Goal: Register for event/course

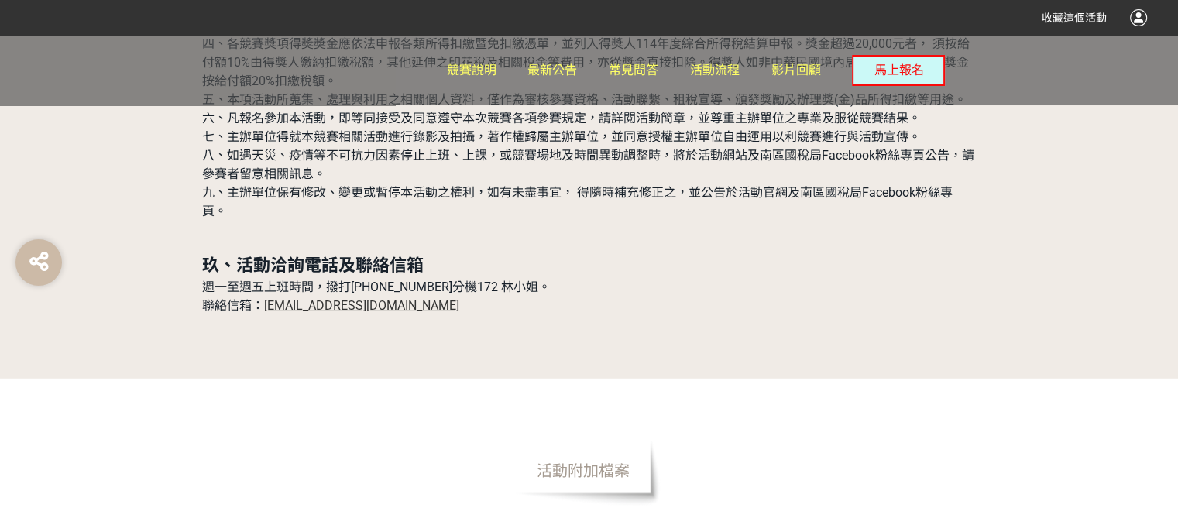
scroll to position [4909, 0]
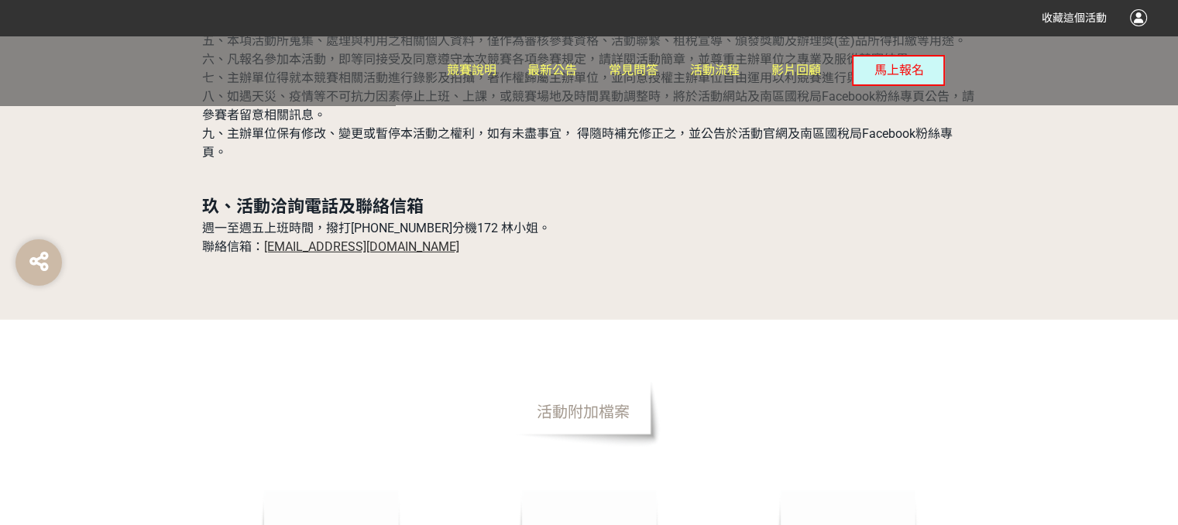
drag, startPoint x: 320, startPoint y: 139, endPoint x: 1072, endPoint y: 221, distance: 756.4
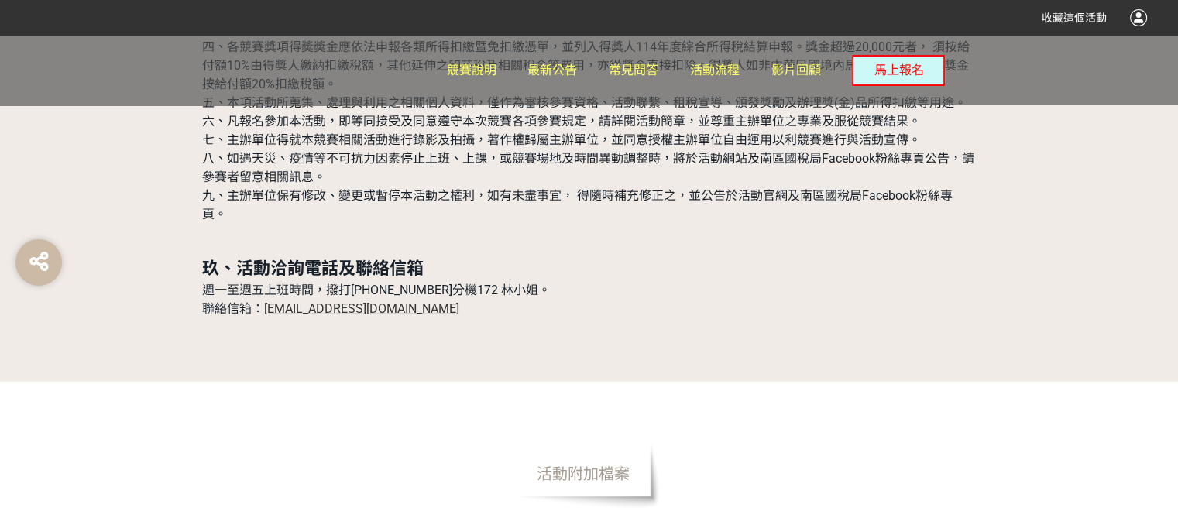
scroll to position [4754, 0]
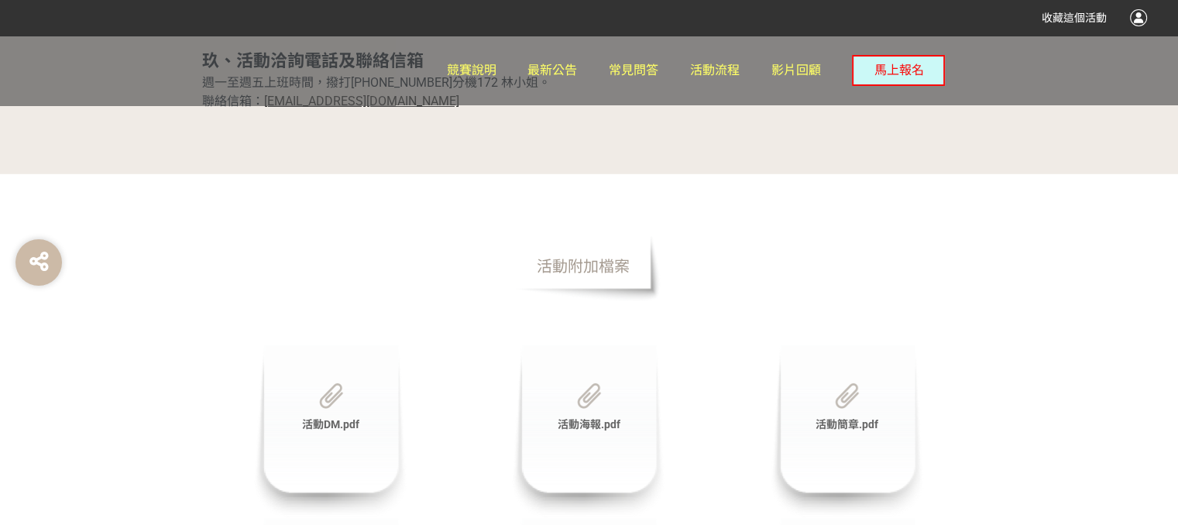
scroll to position [5064, 0]
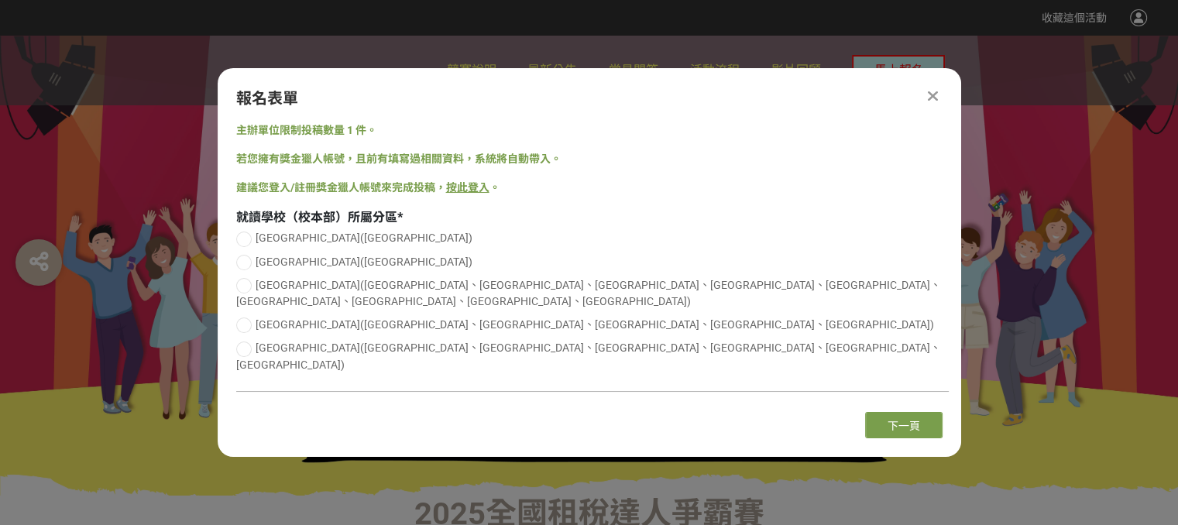
click at [595, 299] on span "[GEOGRAPHIC_DATA]([GEOGRAPHIC_DATA]、[GEOGRAPHIC_DATA]、[GEOGRAPHIC_DATA]、[GEOGRA…" at bounding box center [588, 293] width 705 height 29
click at [247, 290] on input "[GEOGRAPHIC_DATA]([GEOGRAPHIC_DATA]、[GEOGRAPHIC_DATA]、[GEOGRAPHIC_DATA]、[GEOGRA…" at bounding box center [242, 285] width 10 height 10
radio input "false"
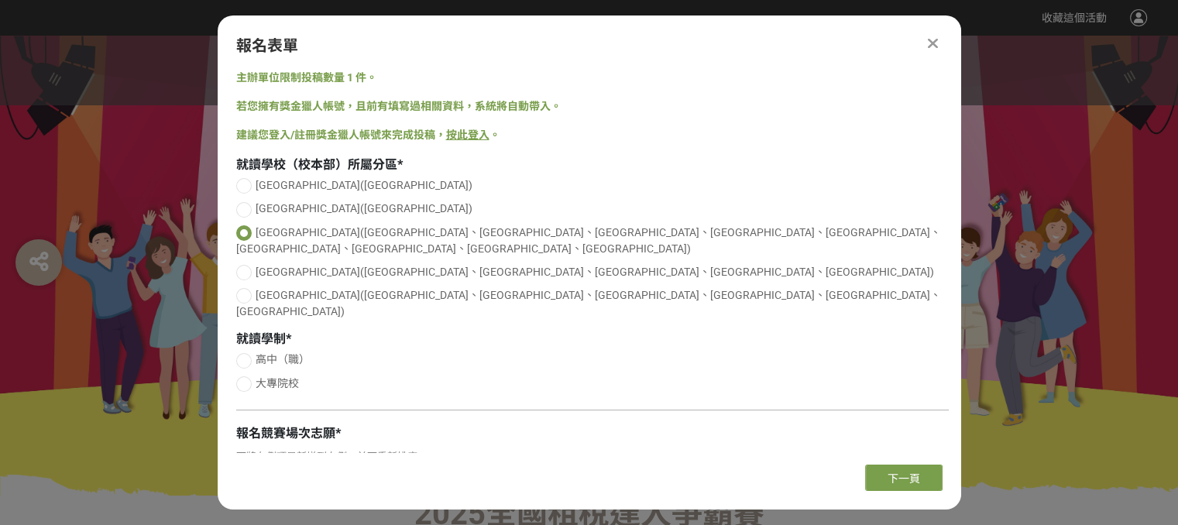
click at [929, 45] on icon at bounding box center [933, 43] width 10 height 15
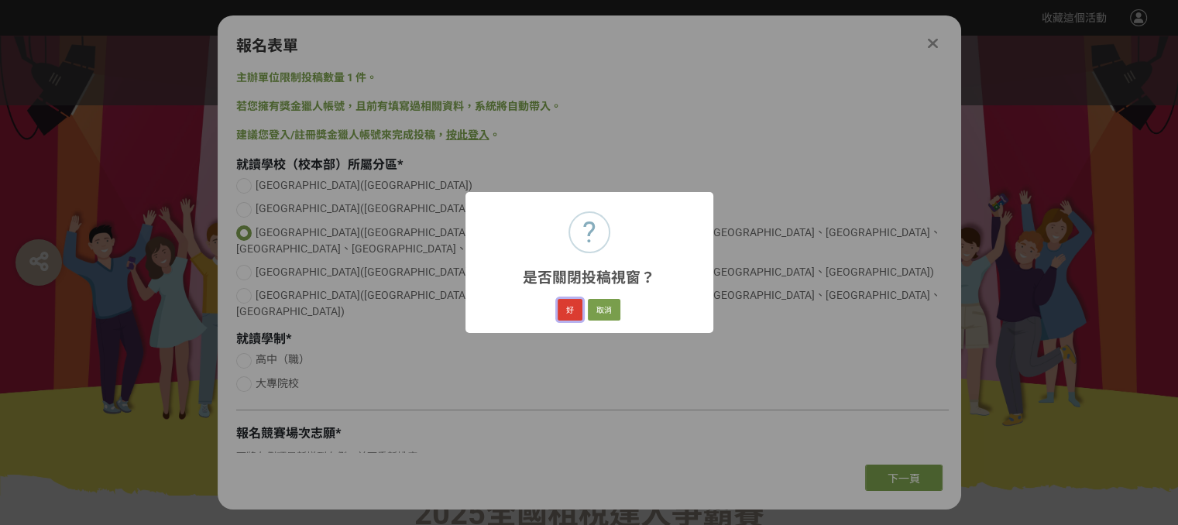
click at [564, 307] on button "好" at bounding box center [570, 310] width 25 height 22
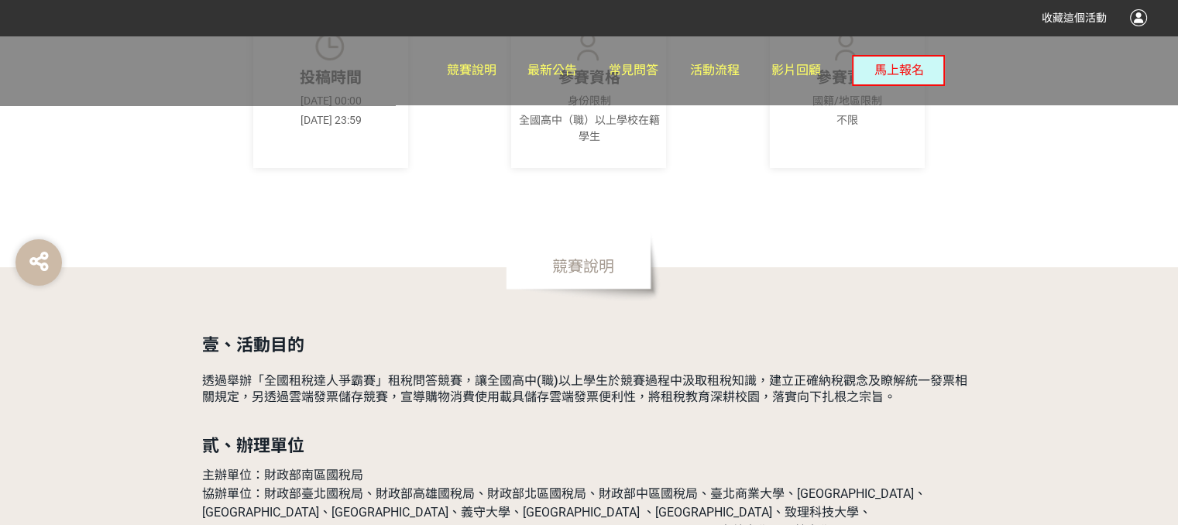
scroll to position [774, 0]
